Goal: Find contact information: Find contact information

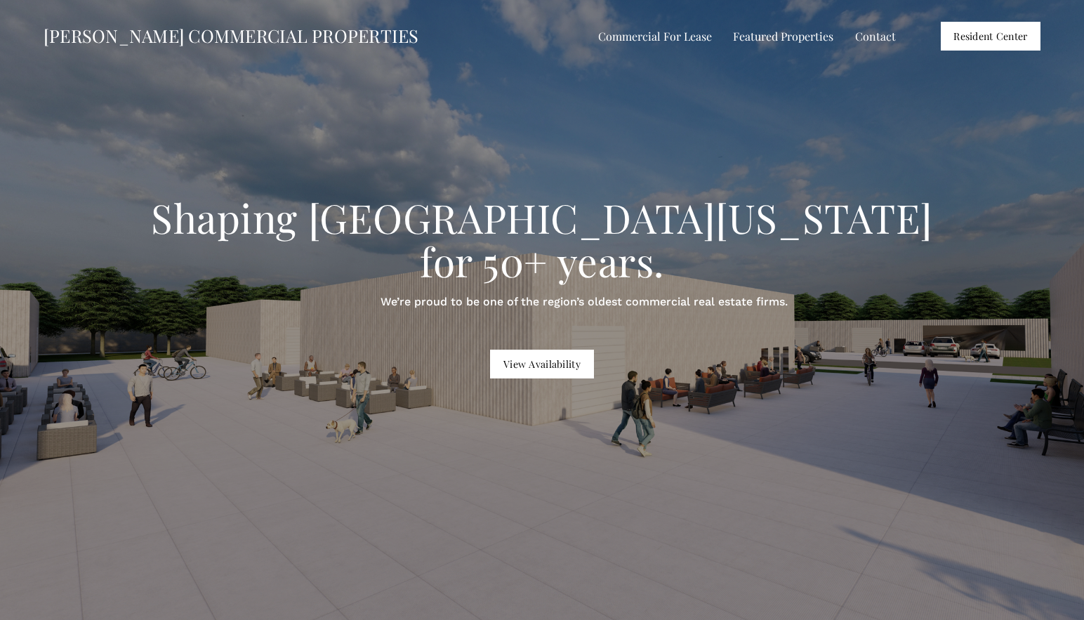
click at [874, 38] on link "Contact" at bounding box center [875, 36] width 41 height 20
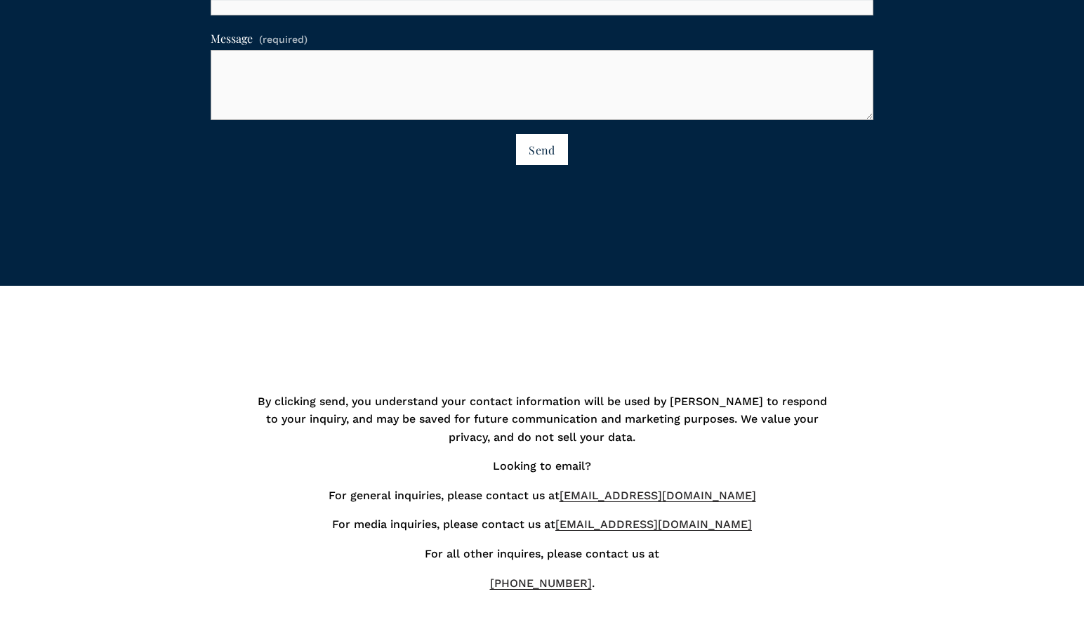
scroll to position [1310, 0]
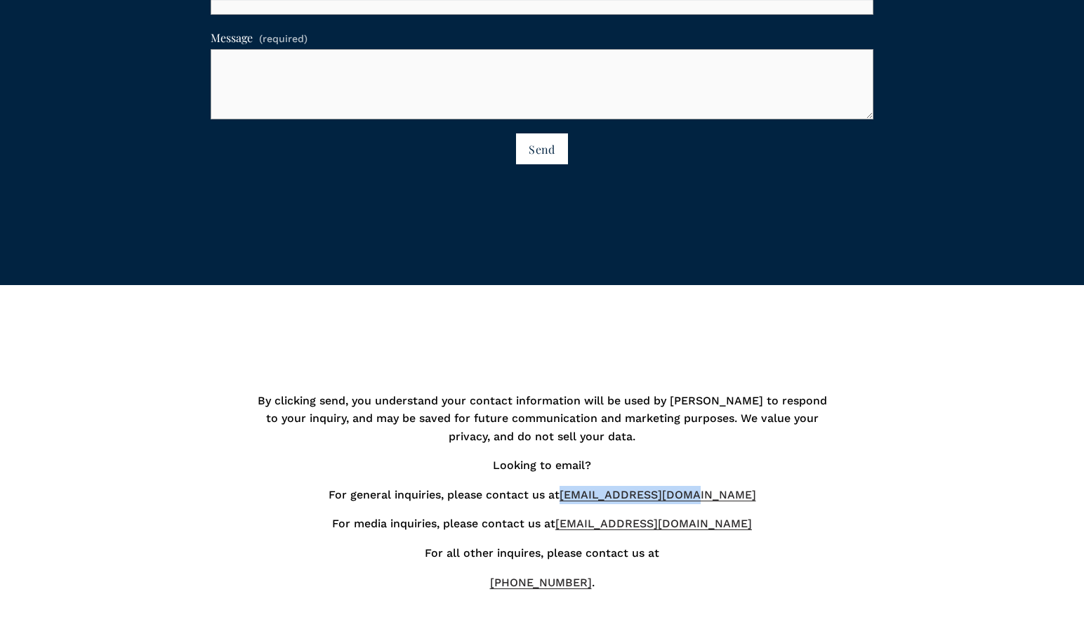
drag, startPoint x: 730, startPoint y: 502, endPoint x: 594, endPoint y: 505, distance: 136.2
click at [594, 504] on p "For general inquiries, please contact us at Contact@TobinCRE.com" at bounding box center [542, 495] width 578 height 18
copy link "Contact@TobinCRE.com"
